Goal: Obtain resource: Download file/media

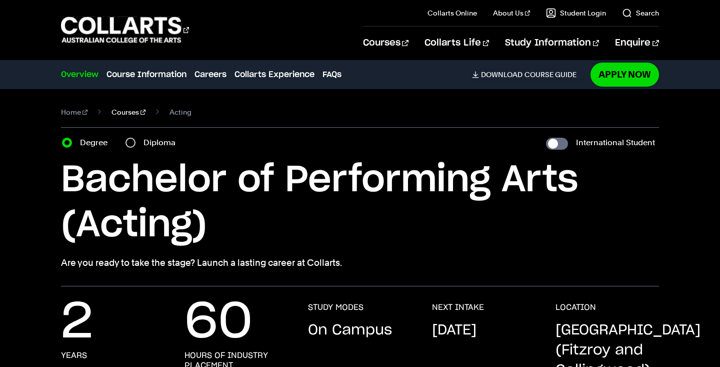
click at [128, 111] on link "Courses" at bounding box center [129, 112] width 34 height 14
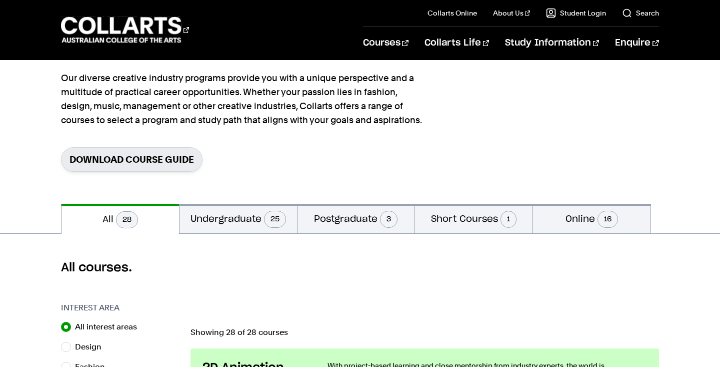
scroll to position [85, 0]
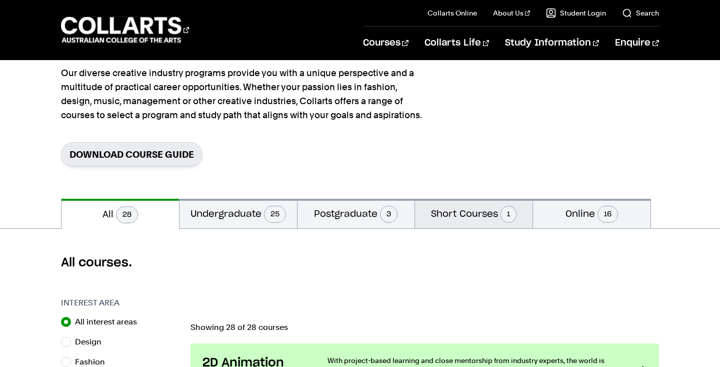
click at [445, 211] on button "Short Courses 1" at bounding box center [474, 214] width 118 height 30
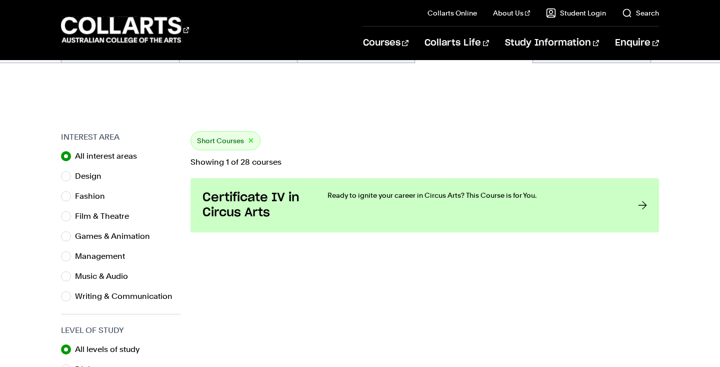
scroll to position [250, 0]
click at [69, 218] on input "Film & Theatre" at bounding box center [66, 217] width 10 height 10
radio input "true"
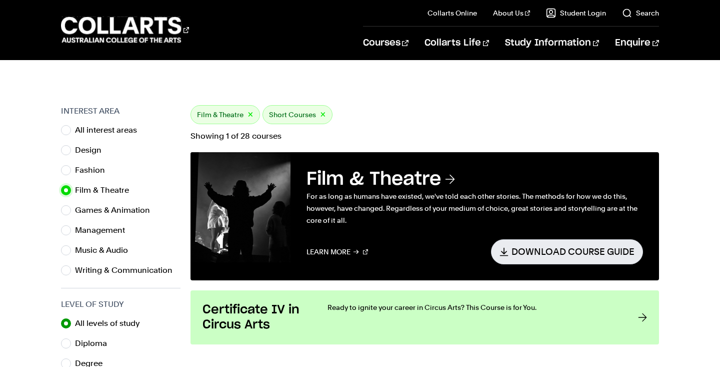
scroll to position [218, 0]
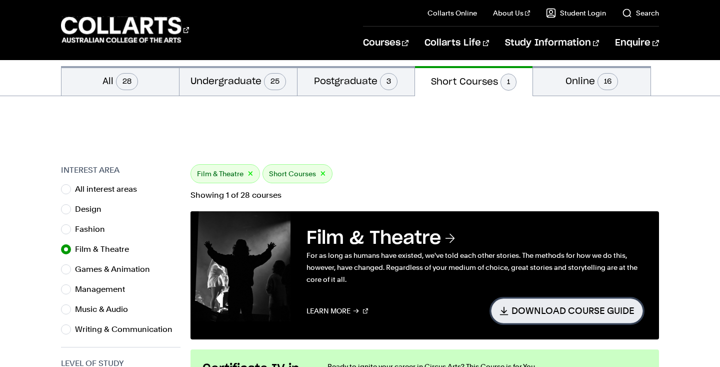
click at [514, 311] on link "Download Course Guide" at bounding box center [567, 310] width 152 height 25
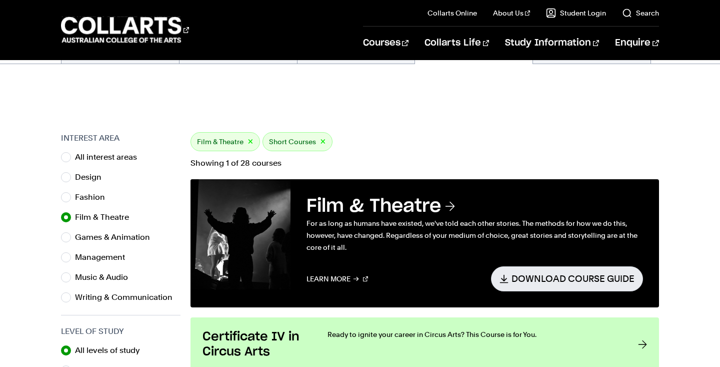
scroll to position [85, 0]
